Goal: Information Seeking & Learning: Check status

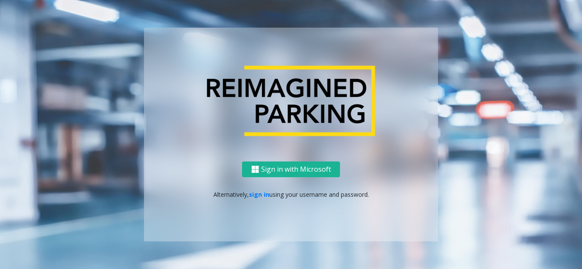
click at [247, 198] on p "Alternatively, sign in using your username and password." at bounding box center [290, 194] width 277 height 9
click at [256, 194] on link "sign in" at bounding box center [259, 195] width 20 height 8
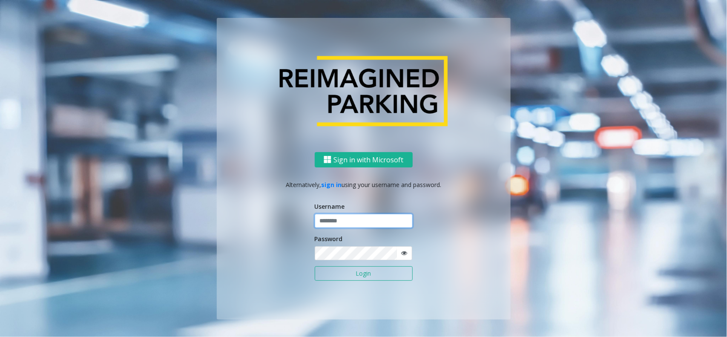
click at [324, 222] on input "text" at bounding box center [364, 221] width 98 height 14
type input "*"
type input "*****"
click at [315, 266] on button "Login" at bounding box center [364, 273] width 98 height 14
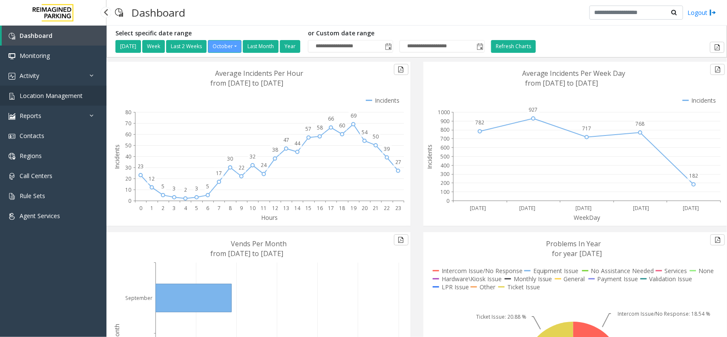
click at [66, 95] on span "Location Management" at bounding box center [51, 96] width 63 height 8
click at [64, 76] on link "Activity" at bounding box center [53, 76] width 106 height 20
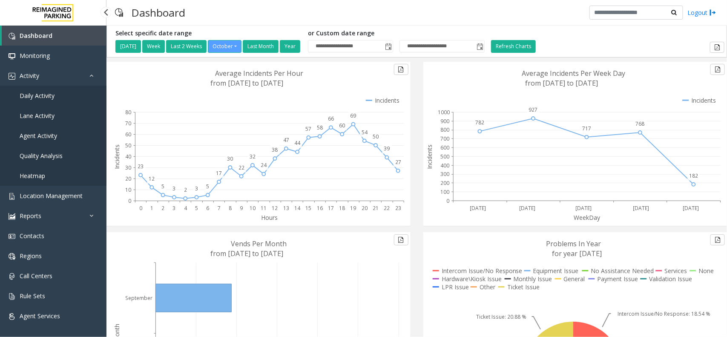
click at [63, 92] on link "Daily Activity" at bounding box center [53, 96] width 106 height 20
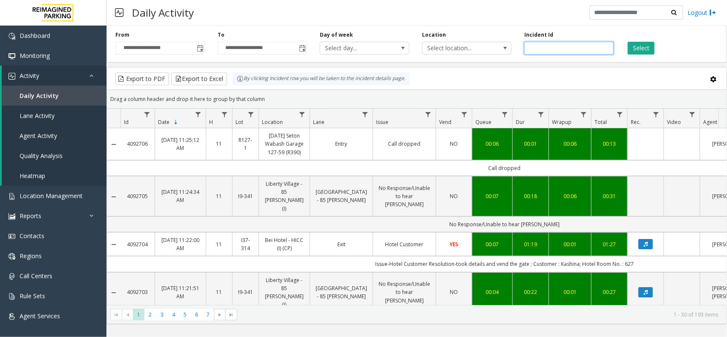
click at [558, 48] on input "number" at bounding box center [568, 48] width 89 height 13
paste input "*******"
click at [558, 47] on input "number" at bounding box center [568, 48] width 89 height 13
click at [531, 47] on input "number" at bounding box center [568, 48] width 89 height 13
type input "*******"
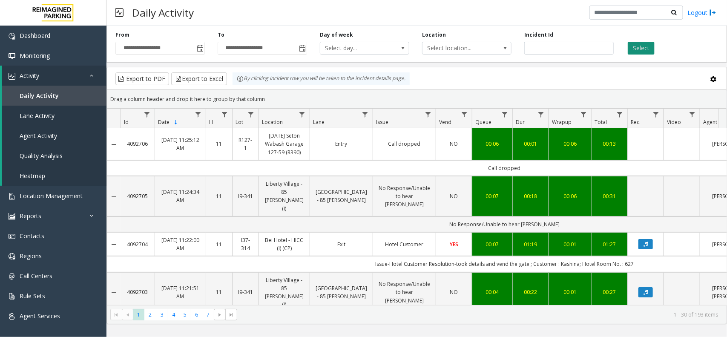
click at [581, 50] on button "Select" at bounding box center [641, 48] width 27 height 13
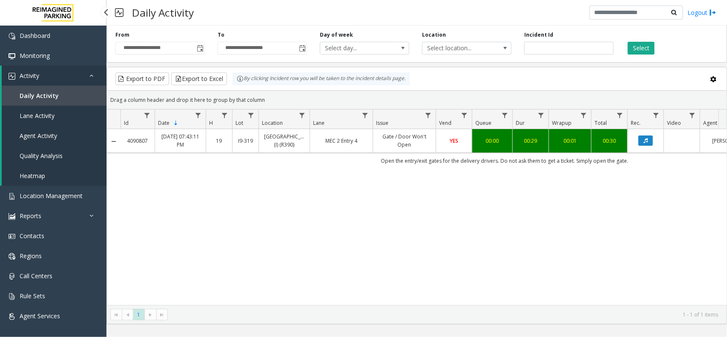
click at [57, 75] on link "Activity" at bounding box center [54, 76] width 105 height 20
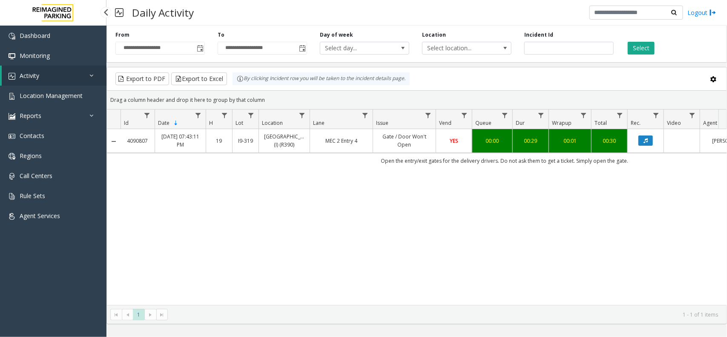
click at [65, 83] on link "Activity" at bounding box center [54, 76] width 105 height 20
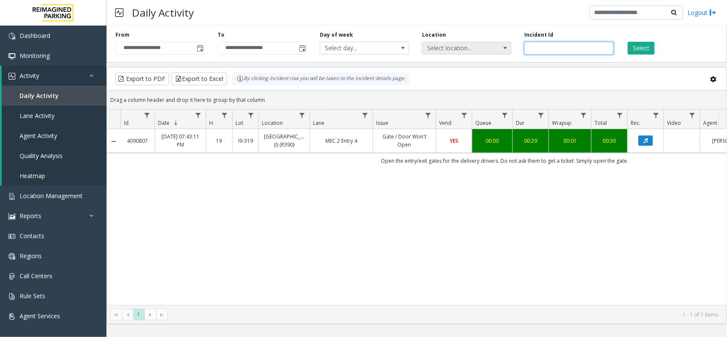
drag, startPoint x: 554, startPoint y: 50, endPoint x: 471, endPoint y: 52, distance: 83.5
click at [471, 52] on div "**********" at bounding box center [416, 42] width 620 height 40
click at [203, 46] on span "Toggle popup" at bounding box center [200, 48] width 7 height 7
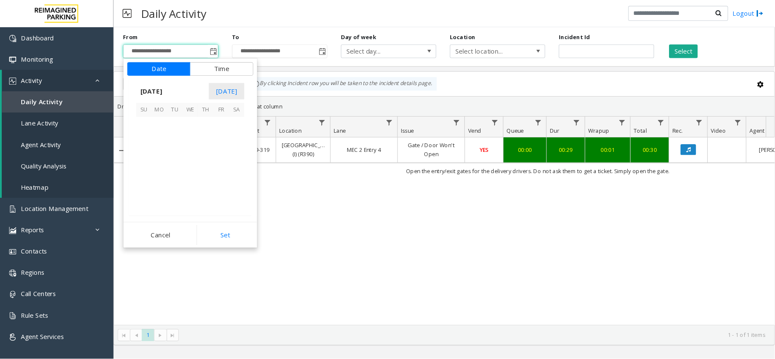
scroll to position [152831, 0]
click at [209, 122] on span "3" at bounding box center [207, 117] width 14 height 14
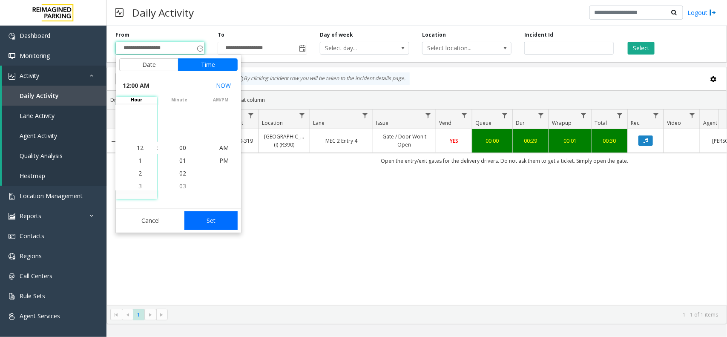
click at [216, 221] on button "Set" at bounding box center [211, 220] width 54 height 19
type input "**********"
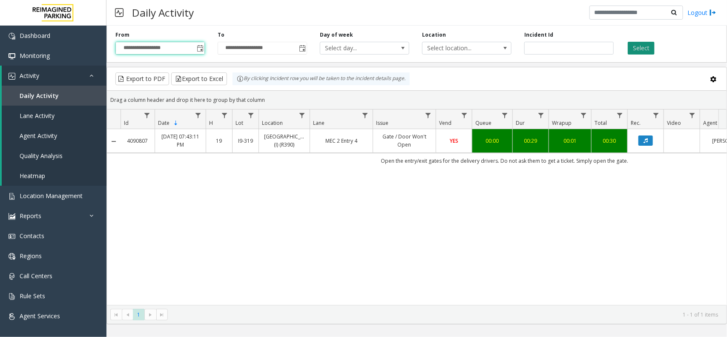
click at [581, 45] on button "Select" at bounding box center [641, 48] width 27 height 13
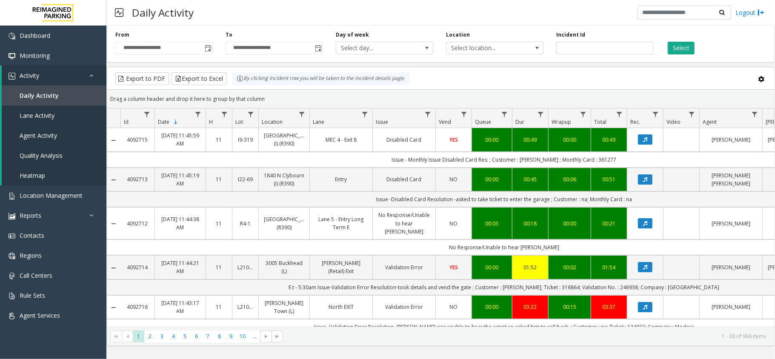
click at [301, 97] on div "Drag a column header and drop it here to group by that column" at bounding box center [441, 99] width 668 height 15
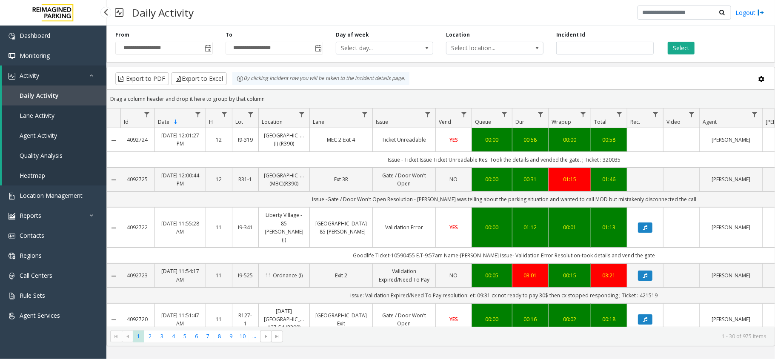
drag, startPoint x: 55, startPoint y: 77, endPoint x: 55, endPoint y: 72, distance: 5.1
click at [55, 77] on link "Activity" at bounding box center [54, 76] width 105 height 20
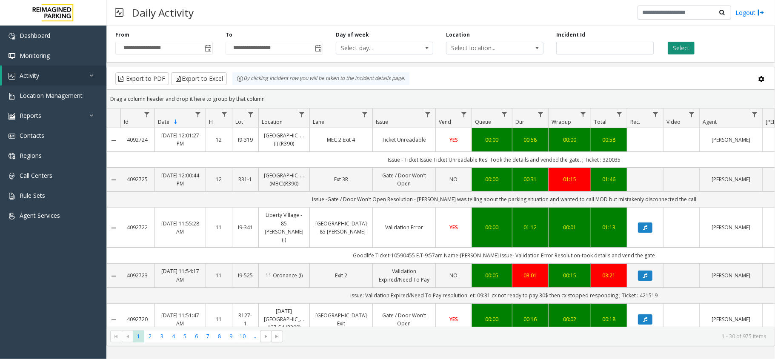
click at [581, 51] on button "Select" at bounding box center [681, 48] width 27 height 13
